Goal: Information Seeking & Learning: Learn about a topic

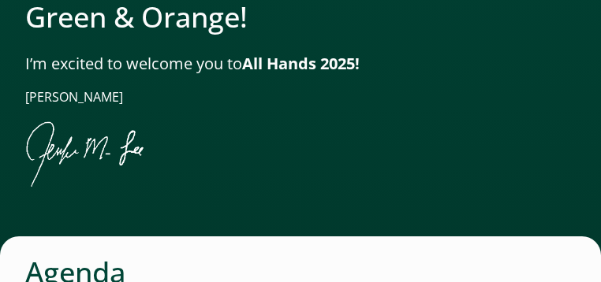
scroll to position [1451, 0]
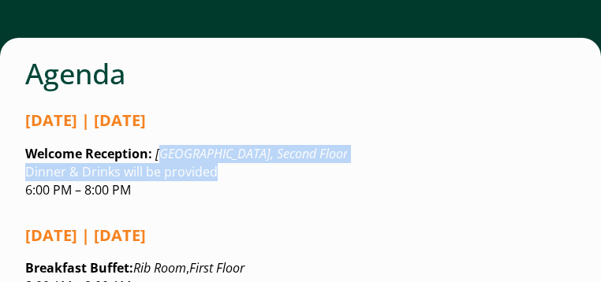
drag, startPoint x: 165, startPoint y: 159, endPoint x: 323, endPoint y: 167, distance: 158.7
click at [323, 167] on p "Welcome Reception: [GEOGRAPHIC_DATA], Second Floor Dinner & Drinks will be prov…" at bounding box center [300, 172] width 550 height 54
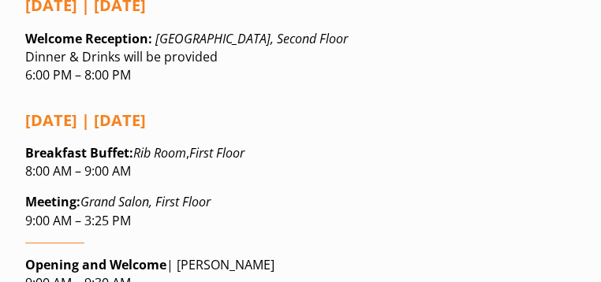
scroll to position [1577, 0]
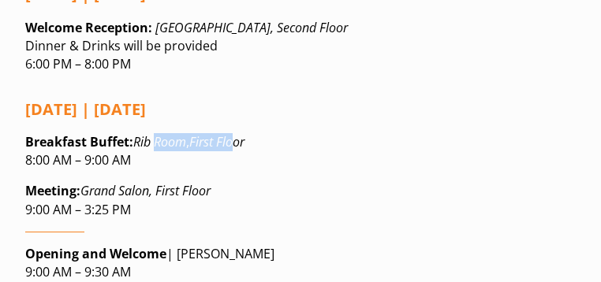
drag, startPoint x: 156, startPoint y: 149, endPoint x: 232, endPoint y: 152, distance: 75.8
click at [232, 152] on p "Breakfast Buffet : Rib Room , First Floor 8:00 AM – 9:00 AM" at bounding box center [300, 151] width 550 height 36
click at [232, 151] on em "First Floor" at bounding box center [216, 141] width 55 height 17
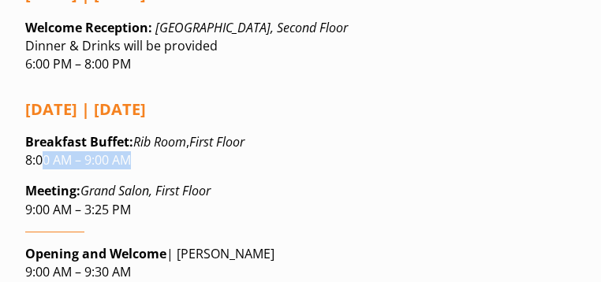
drag, startPoint x: 44, startPoint y: 156, endPoint x: 159, endPoint y: 170, distance: 115.2
click at [159, 170] on p "Breakfast Buffet : Rib Room , First Floor 8:00 AM – 9:00 AM" at bounding box center [300, 151] width 550 height 36
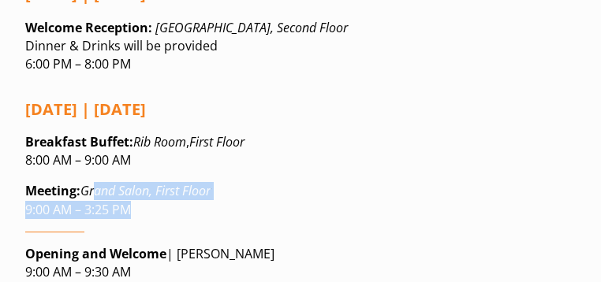
drag, startPoint x: 99, startPoint y: 196, endPoint x: 238, endPoint y: 211, distance: 139.6
click at [238, 211] on p "Meeting: Grand Salon, First Floor 9:00 AM – 3:25 PM" at bounding box center [300, 200] width 550 height 36
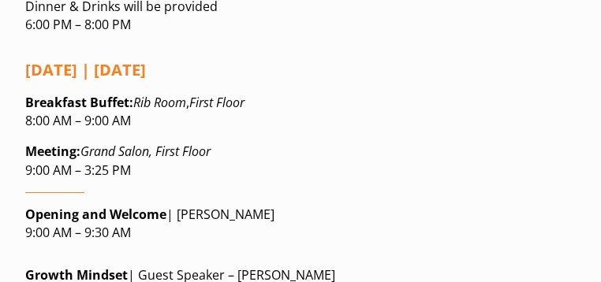
scroll to position [1703, 0]
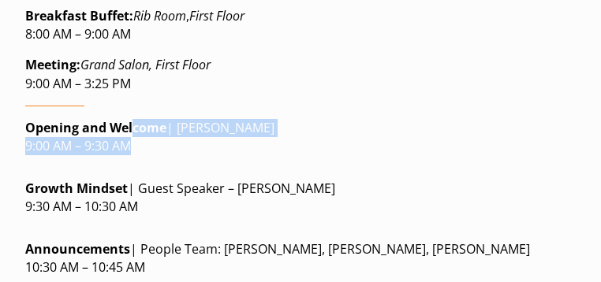
drag, startPoint x: 131, startPoint y: 124, endPoint x: 247, endPoint y: 153, distance: 119.5
click at [247, 153] on p "Opening and Welcome | [PERSON_NAME] 9:00 AM – 9:30 AM" at bounding box center [300, 137] width 550 height 36
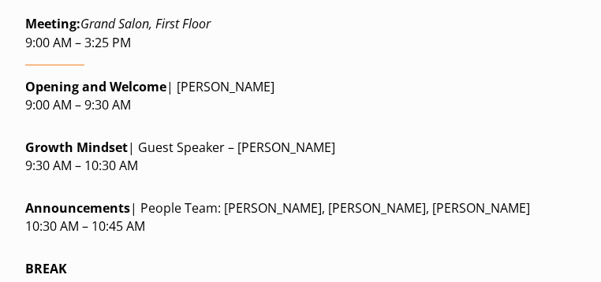
scroll to position [1767, 0]
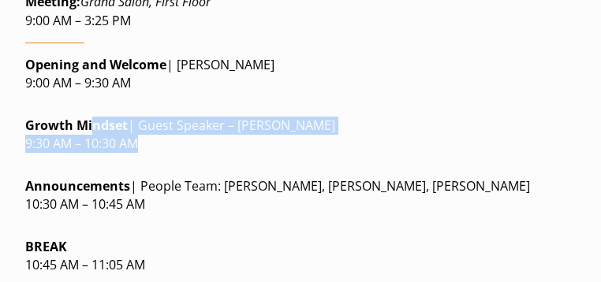
drag, startPoint x: 89, startPoint y: 122, endPoint x: 319, endPoint y: 156, distance: 232.8
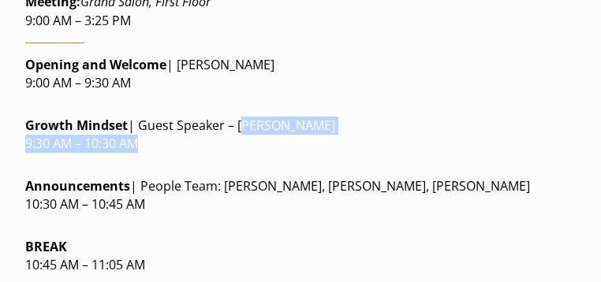
drag, startPoint x: 240, startPoint y: 129, endPoint x: 323, endPoint y: 140, distance: 83.5
click at [323, 140] on p "Growth Mindset | Guest Speaker – [PERSON_NAME] 9:30 AM – 10:30 AM" at bounding box center [300, 135] width 550 height 36
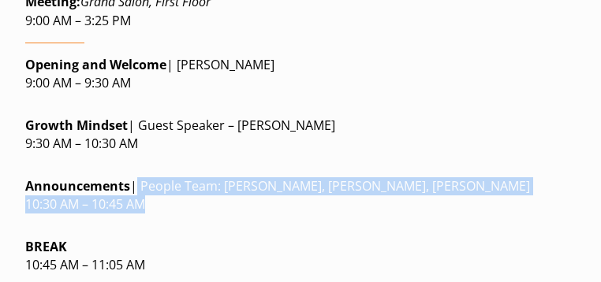
drag, startPoint x: 162, startPoint y: 188, endPoint x: 282, endPoint y: 204, distance: 121.8
click at [282, 204] on p "Announcements | People Team: [PERSON_NAME], [PERSON_NAME], [PERSON_NAME] 10:30 …" at bounding box center [300, 195] width 550 height 36
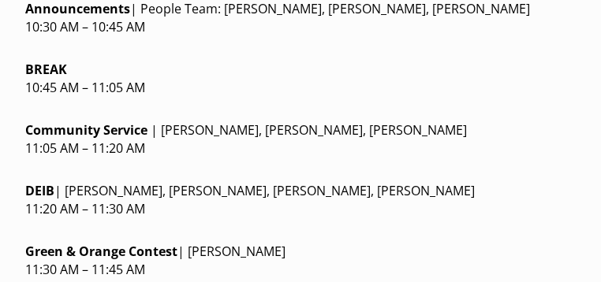
scroll to position [1956, 0]
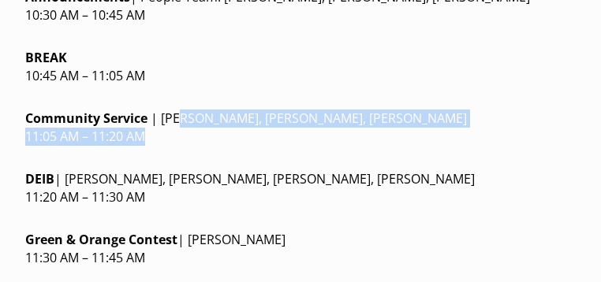
drag, startPoint x: 236, startPoint y: 131, endPoint x: 303, endPoint y: 136, distance: 67.2
click at [303, 136] on p "Community Service | [PERSON_NAME], [PERSON_NAME], [PERSON_NAME] 11:05 AM – 11:2…" at bounding box center [300, 128] width 550 height 36
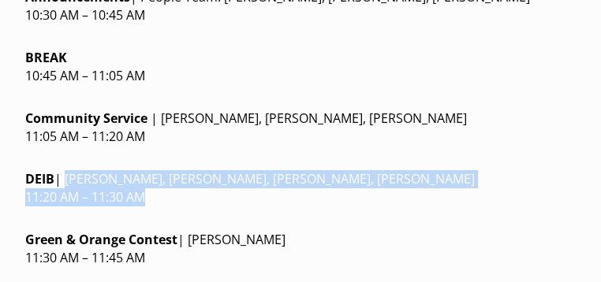
drag, startPoint x: 103, startPoint y: 189, endPoint x: 289, endPoint y: 222, distance: 188.1
click at [289, 222] on div "[DATE] | [DATE] Breakfast Buffet : Rib Room , First Floor 8:00 AM – 9:00 AM Mee…" at bounding box center [300, 236] width 550 height 1059
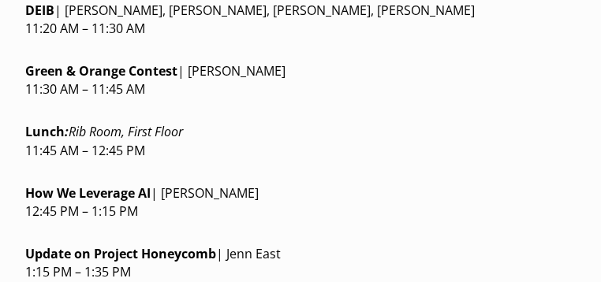
scroll to position [2145, 0]
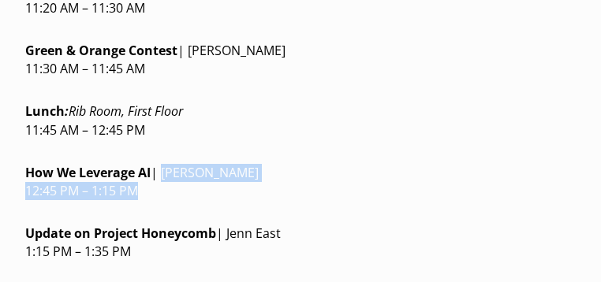
drag, startPoint x: 167, startPoint y: 180, endPoint x: 277, endPoint y: 196, distance: 110.7
click at [277, 196] on p "How We Leverage AI | [PERSON_NAME] 12:45 PM – 1:15 PM" at bounding box center [300, 182] width 550 height 36
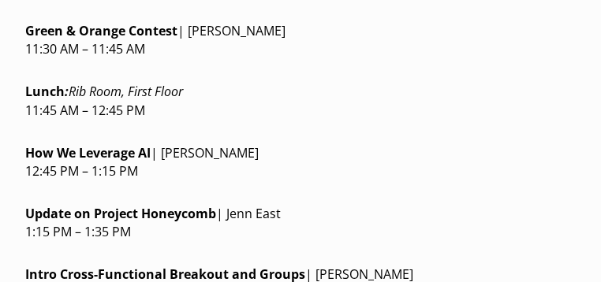
scroll to position [2208, 0]
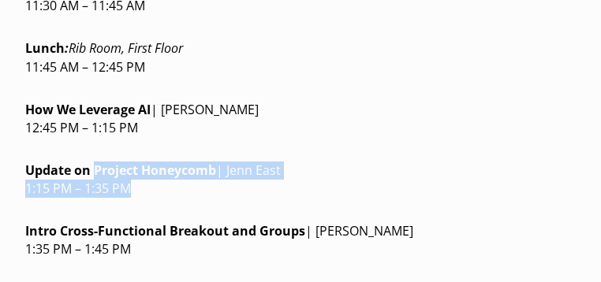
drag, startPoint x: 96, startPoint y: 167, endPoint x: 287, endPoint y: 206, distance: 194.7
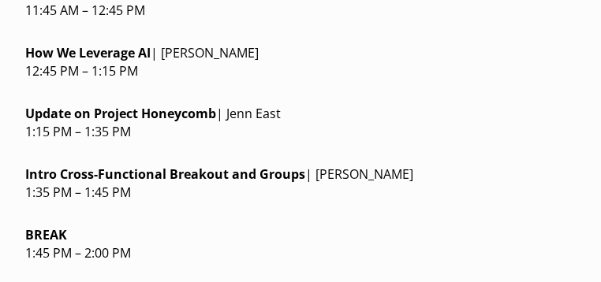
scroll to position [2271, 0]
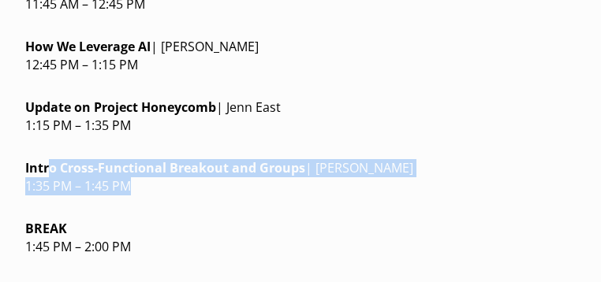
drag, startPoint x: 117, startPoint y: 179, endPoint x: 297, endPoint y: 203, distance: 181.5
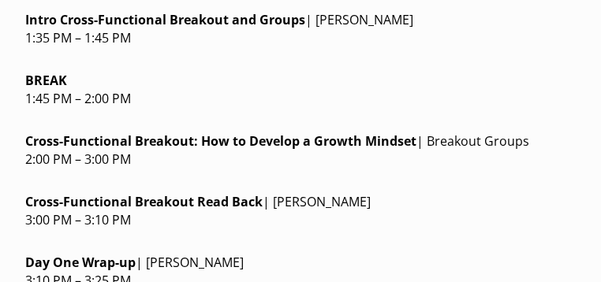
scroll to position [2429, 0]
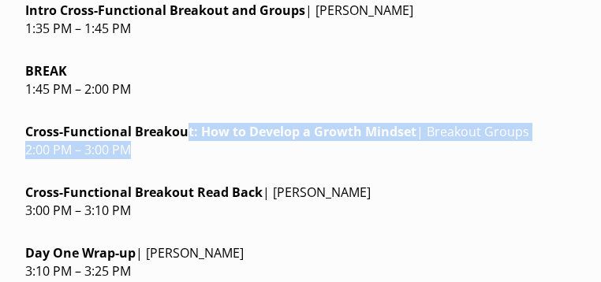
drag, startPoint x: 183, startPoint y: 136, endPoint x: 399, endPoint y: 158, distance: 217.2
click at [399, 158] on p "Cross-Functional Breakout: H ow to Develop a Growth Mindset | Breakout Groups 2…" at bounding box center [300, 141] width 550 height 36
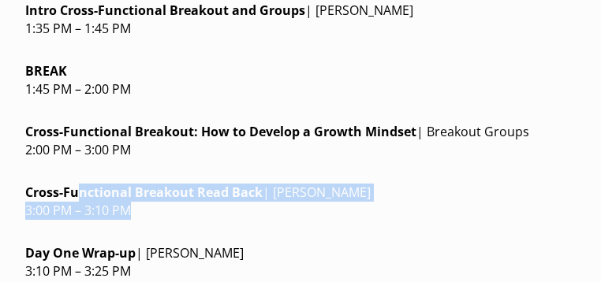
drag, startPoint x: 204, startPoint y: 210, endPoint x: 300, endPoint y: 226, distance: 96.7
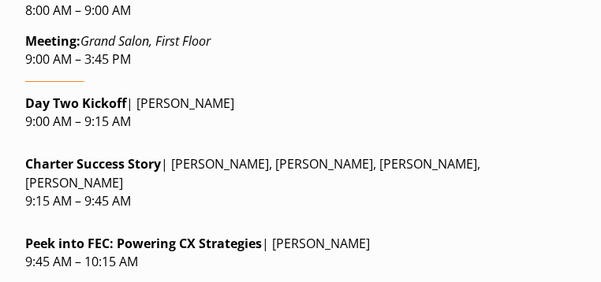
scroll to position [2839, 0]
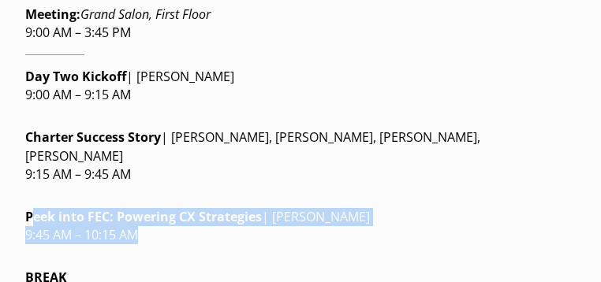
drag, startPoint x: 32, startPoint y: 200, endPoint x: 159, endPoint y: 215, distance: 128.5
click at [159, 215] on p "Peek into FEC: Powering CX Strategies | [PERSON_NAME] 9:45 AM – 10:15 AM" at bounding box center [300, 226] width 550 height 36
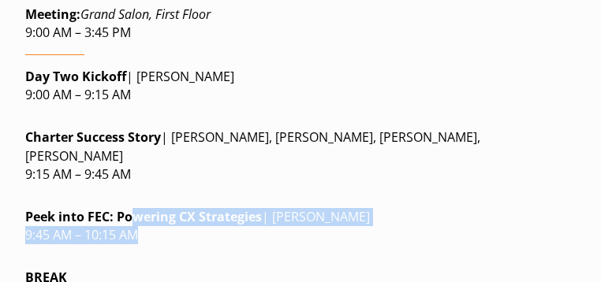
drag, startPoint x: 161, startPoint y: 206, endPoint x: 226, endPoint y: 215, distance: 65.2
click at [226, 215] on p "Peek into FEC: Powering CX Strategies | [PERSON_NAME] 9:45 AM – 10:15 AM" at bounding box center [300, 226] width 550 height 36
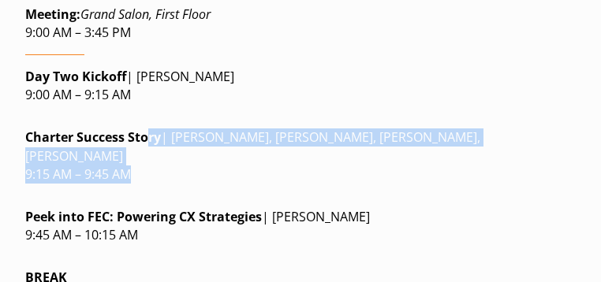
drag, startPoint x: 150, startPoint y: 144, endPoint x: 306, endPoint y: 150, distance: 156.2
click at [306, 150] on p "Charter Success Story | [PERSON_NAME], [PERSON_NAME], [PERSON_NAME], [PERSON_NA…" at bounding box center [300, 156] width 550 height 54
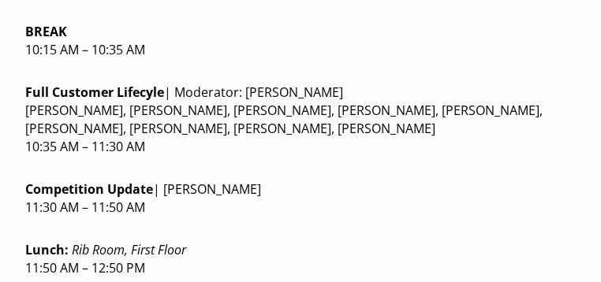
scroll to position [3091, 0]
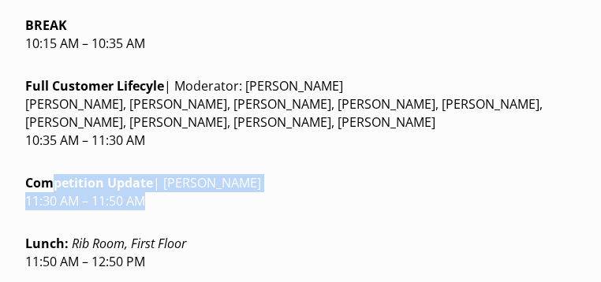
drag, startPoint x: 70, startPoint y: 167, endPoint x: 215, endPoint y: 178, distance: 145.5
click at [215, 178] on p "Competition Update | [PERSON_NAME] 11:30 AM – 11:50 AM" at bounding box center [300, 192] width 550 height 36
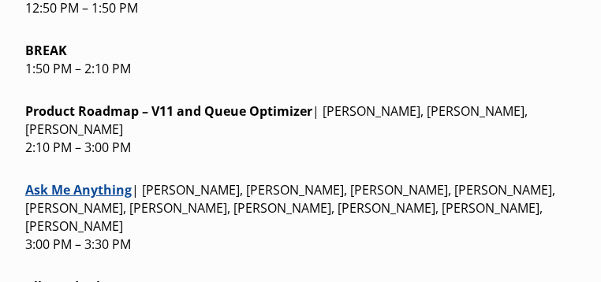
scroll to position [3407, 0]
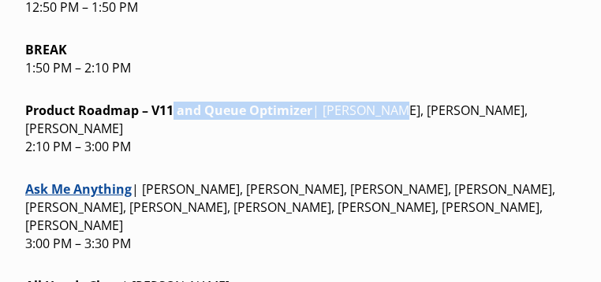
drag, startPoint x: 172, startPoint y: 92, endPoint x: 393, endPoint y: 101, distance: 221.0
click at [393, 102] on p "Product Roadmap – V11 and Queue Optimizer | [PERSON_NAME], [PERSON_NAME], [PERS…" at bounding box center [300, 129] width 550 height 54
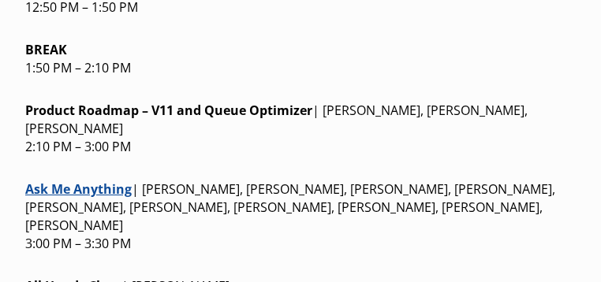
click at [412, 102] on p "Product Roadmap – V11 and Queue Optimizer | [PERSON_NAME], [PERSON_NAME], [PERS…" at bounding box center [300, 129] width 550 height 54
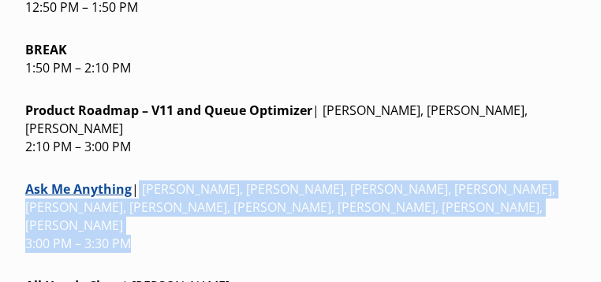
drag, startPoint x: 160, startPoint y: 178, endPoint x: 428, endPoint y: 213, distance: 270.4
click at [428, 213] on p "Ask Me Anything | [PERSON_NAME], [PERSON_NAME], [PERSON_NAME], [PERSON_NAME], […" at bounding box center [300, 217] width 550 height 73
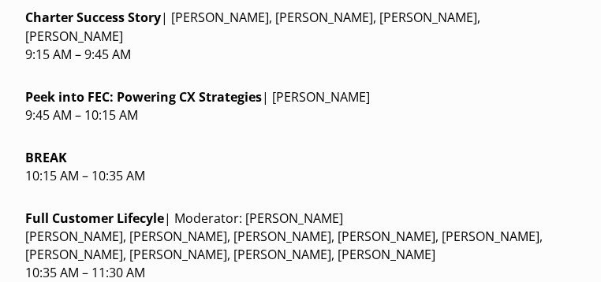
scroll to position [2871, 0]
